Goal: Transaction & Acquisition: Book appointment/travel/reservation

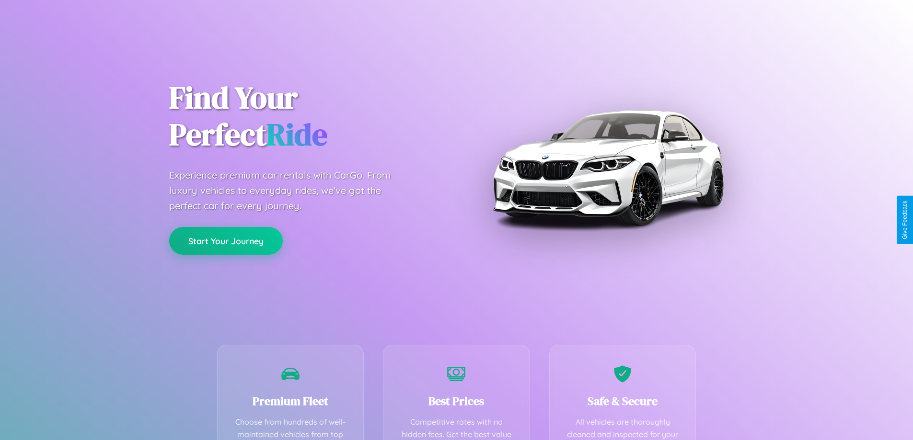
click at [226, 242] on button "Start Your Journey" at bounding box center [226, 241] width 114 height 28
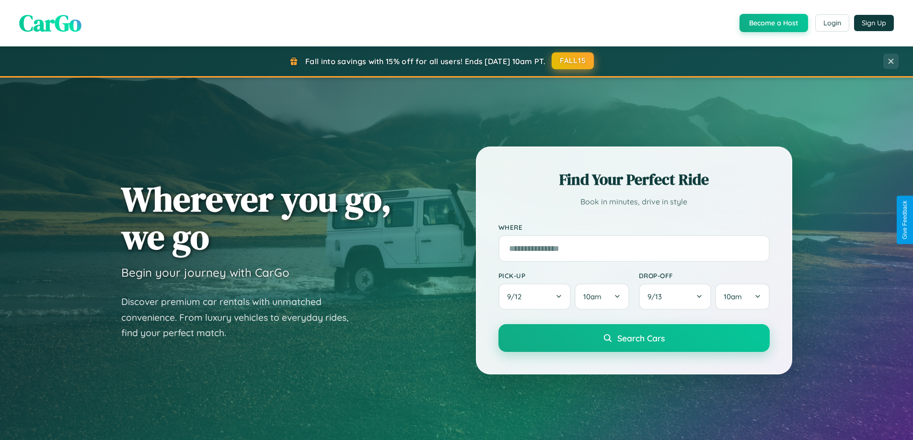
click at [573, 61] on button "FALL15" at bounding box center [573, 60] width 42 height 17
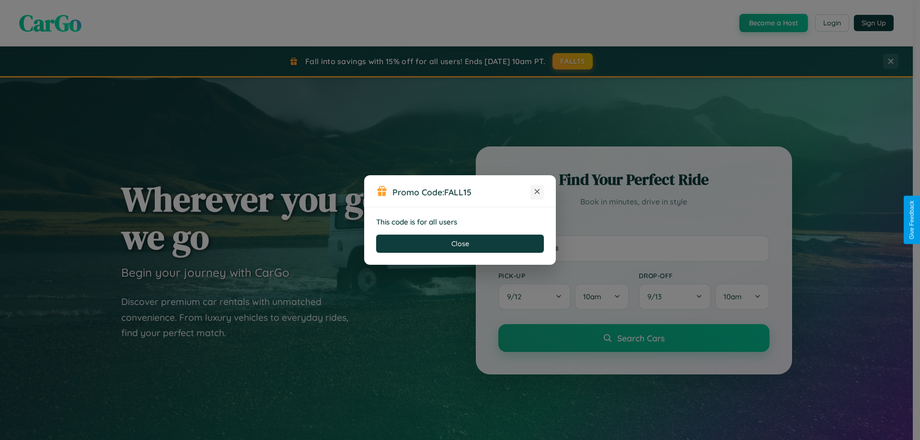
click at [537, 192] on icon at bounding box center [537, 192] width 10 height 10
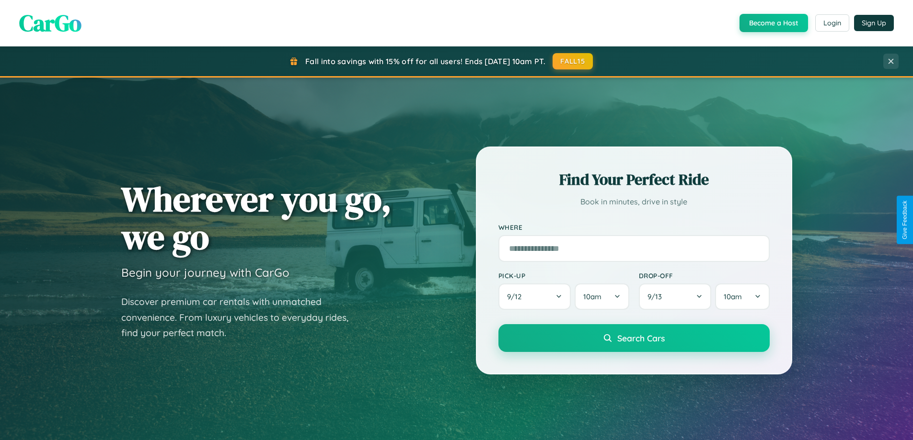
scroll to position [413, 0]
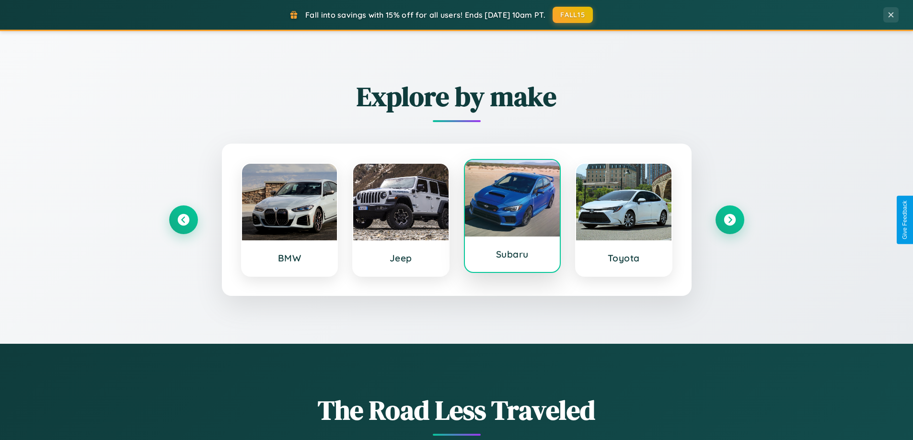
click at [512, 216] on div at bounding box center [512, 198] width 95 height 77
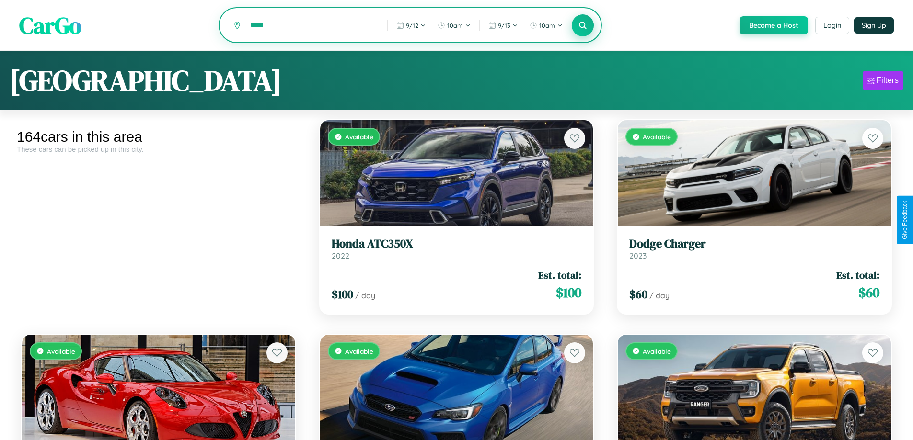
type input "*****"
click at [582, 26] on icon at bounding box center [582, 25] width 9 height 9
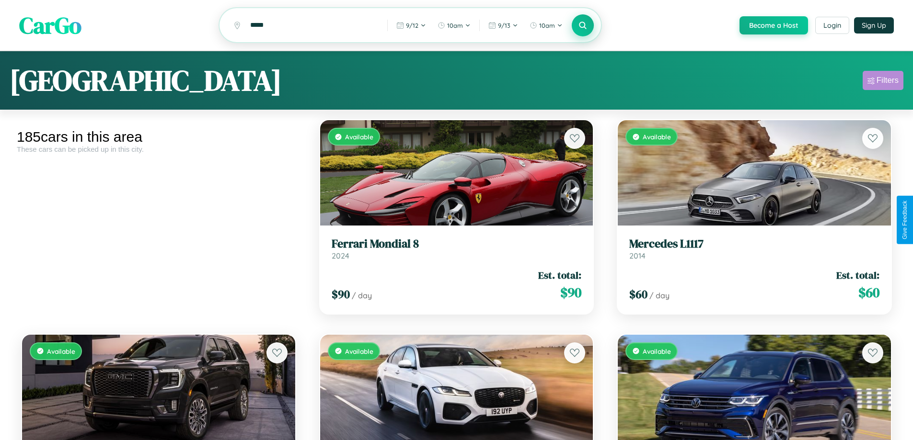
click at [883, 82] on div "Filters" at bounding box center [887, 81] width 22 height 10
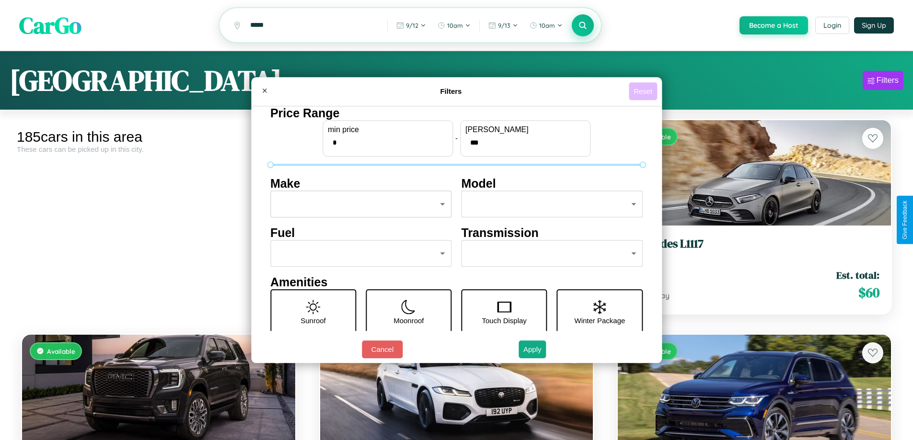
click at [644, 91] on button "Reset" at bounding box center [643, 91] width 28 height 18
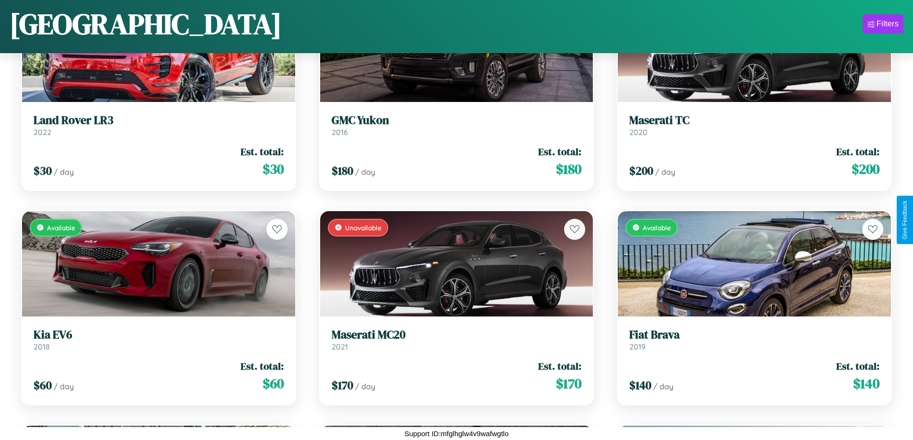
scroll to position [2280, 0]
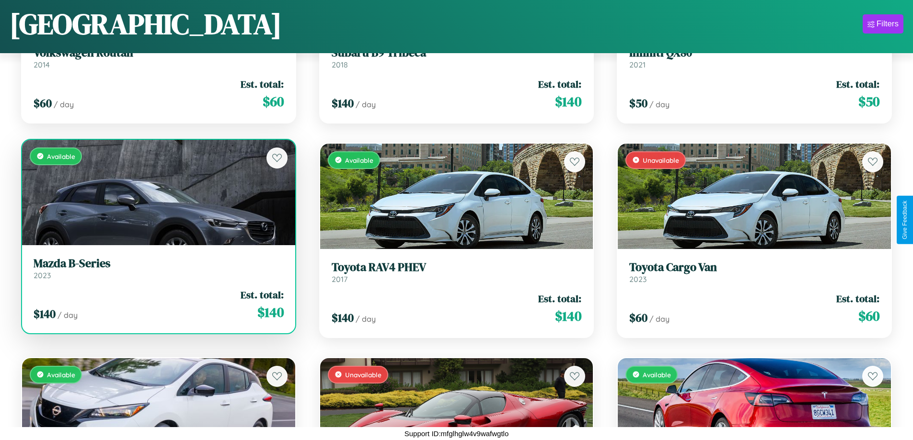
click at [157, 272] on link "Mazda B-Series 2023" at bounding box center [159, 268] width 250 height 23
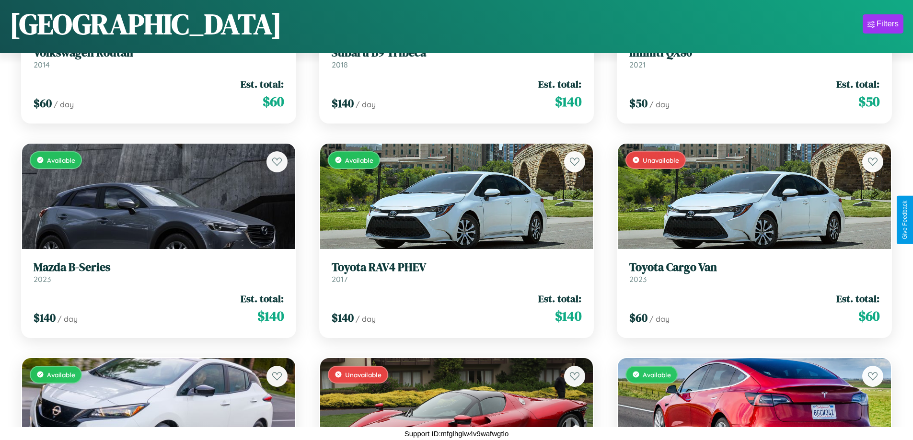
scroll to position [12795, 0]
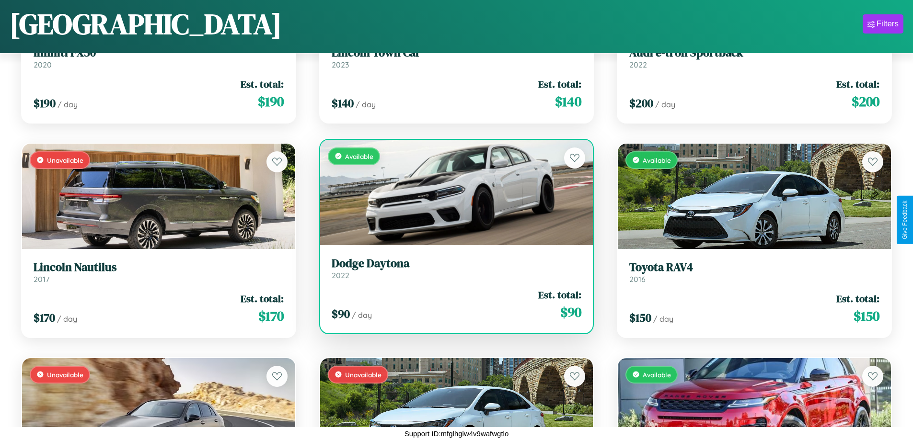
click at [452, 268] on h3 "Dodge Daytona" at bounding box center [457, 264] width 250 height 14
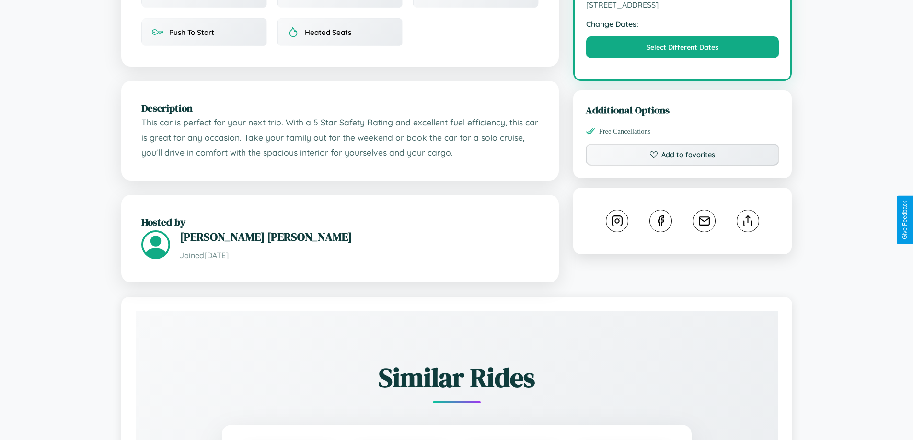
scroll to position [315, 0]
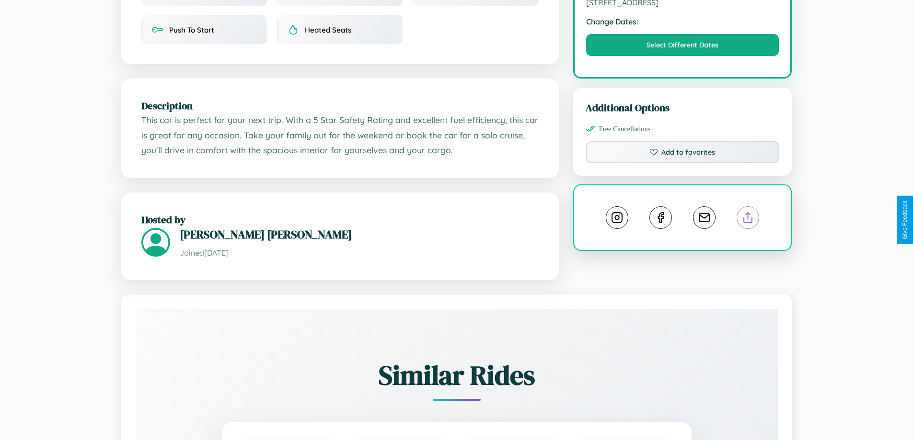
click at [748, 219] on line at bounding box center [748, 216] width 0 height 7
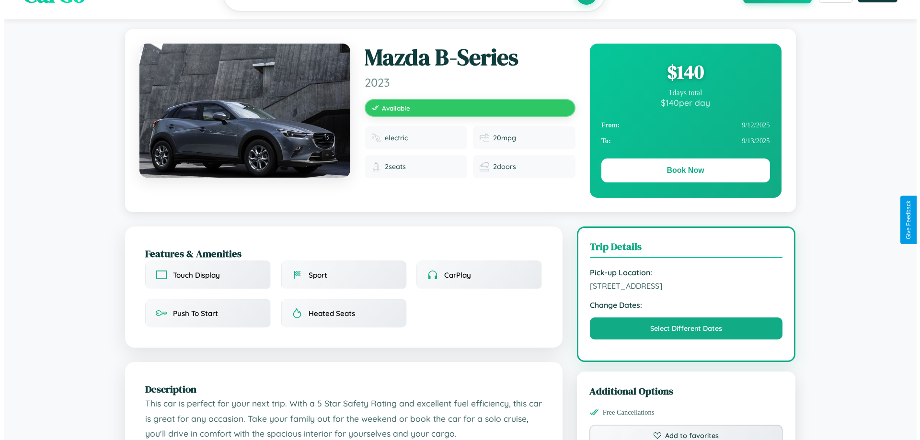
scroll to position [0, 0]
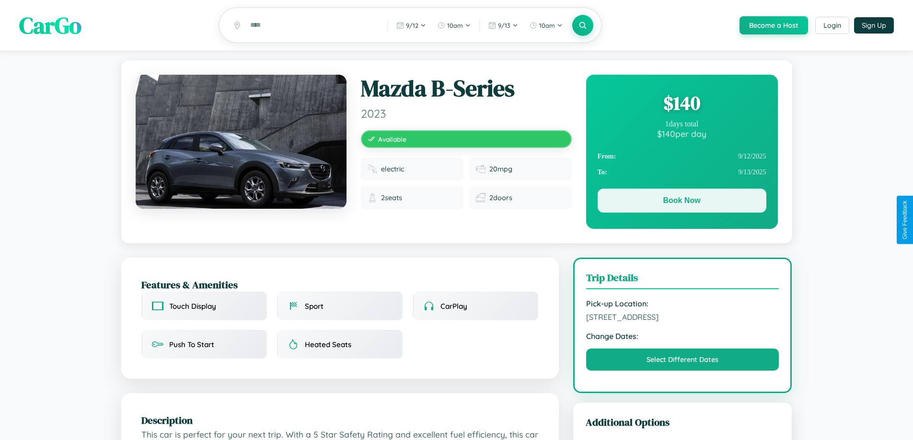
click at [681, 202] on button "Book Now" at bounding box center [682, 201] width 169 height 24
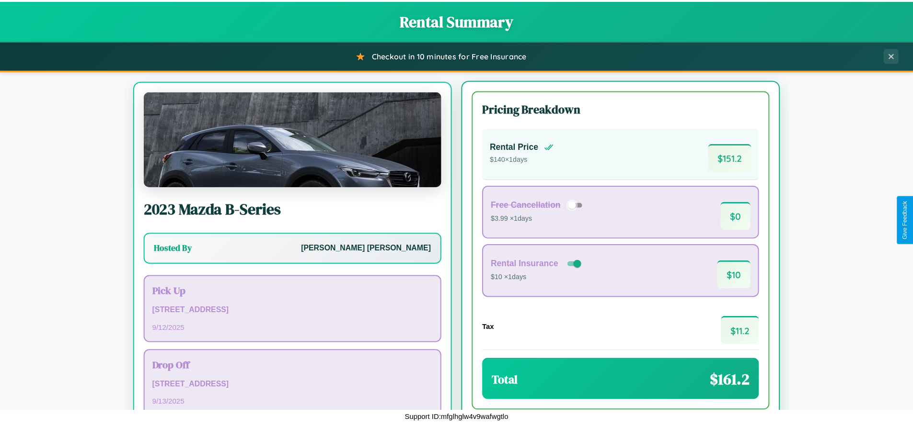
scroll to position [45, 0]
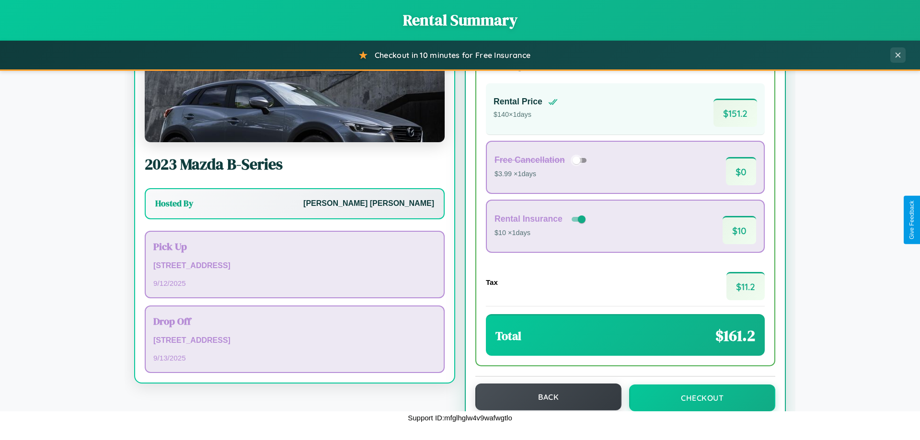
click at [544, 397] on button "Back" at bounding box center [548, 397] width 146 height 27
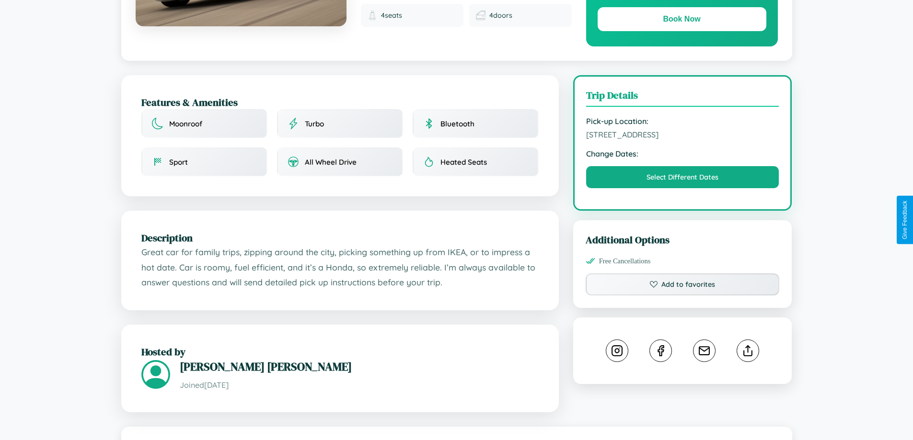
scroll to position [315, 0]
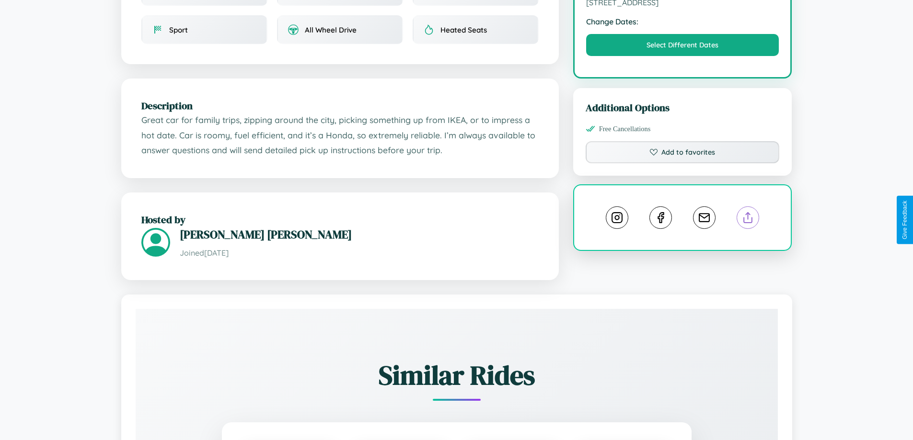
click at [748, 219] on line at bounding box center [748, 216] width 0 height 7
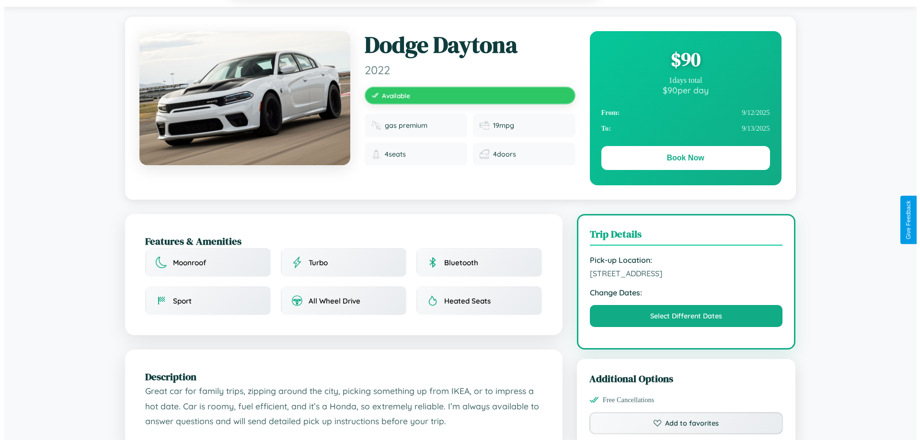
scroll to position [0, 0]
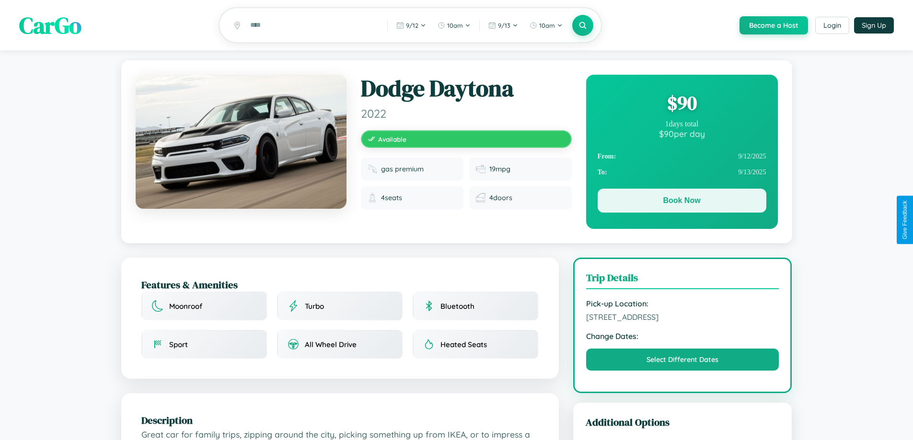
click at [681, 202] on button "Book Now" at bounding box center [682, 201] width 169 height 24
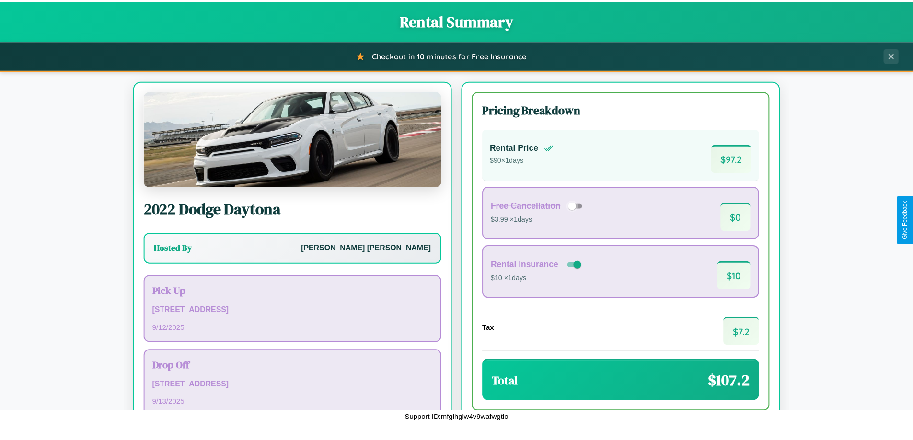
scroll to position [66, 0]
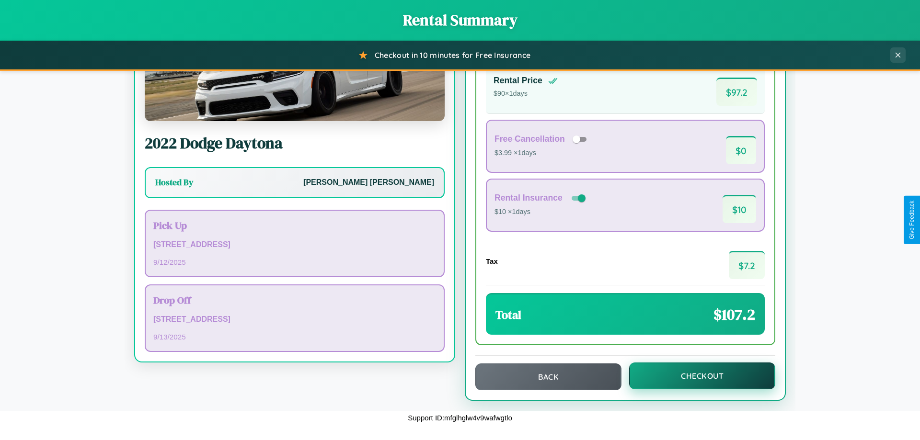
click at [696, 376] on button "Checkout" at bounding box center [702, 376] width 146 height 27
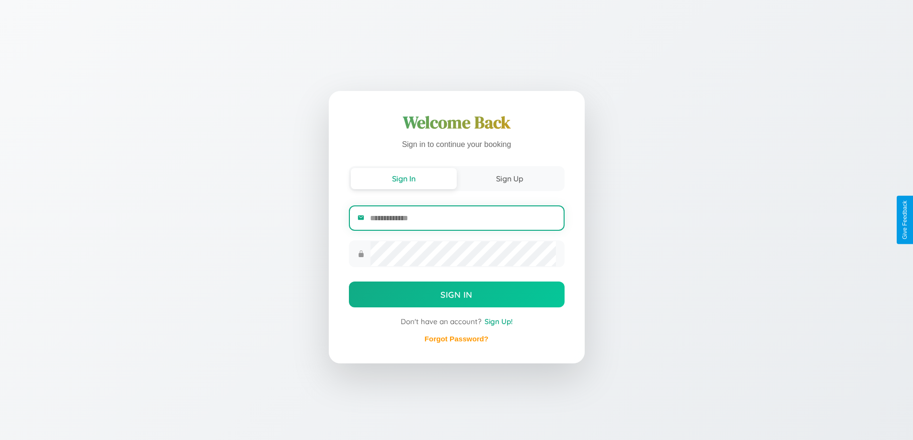
click at [462, 219] on input "email" at bounding box center [462, 218] width 185 height 23
